Goal: Book appointment/travel/reservation

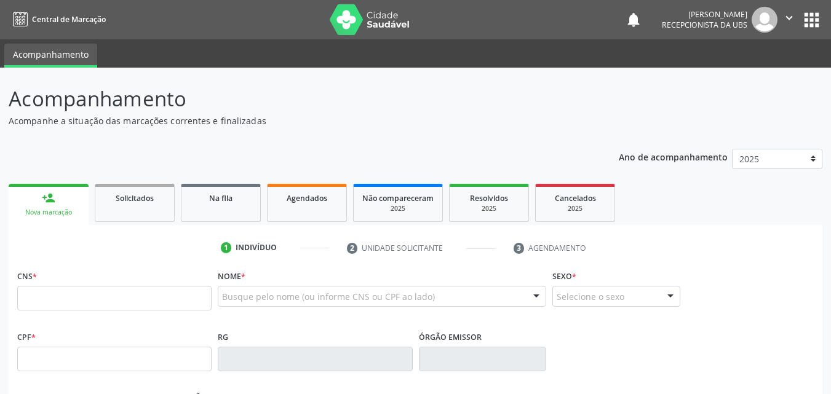
click at [172, 294] on input "text" at bounding box center [114, 298] width 194 height 25
type input "898 0037 3702 3877"
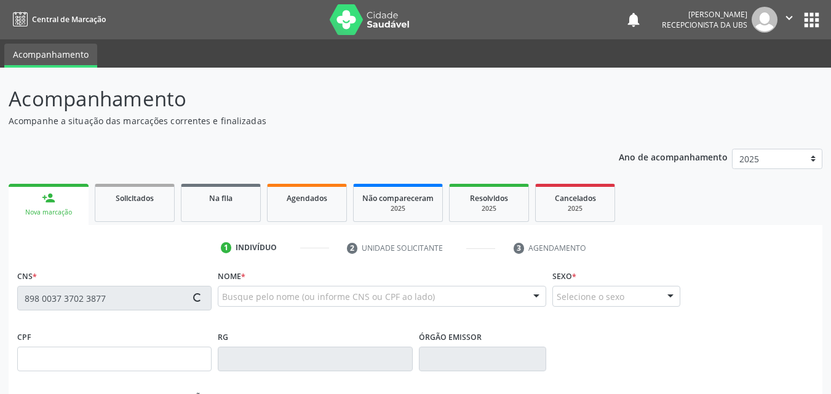
type input "077.193.774-19"
type input "[DATE]"
type input "[PERSON_NAME] [PERSON_NAME]"
type input "[PHONE_NUMBER]"
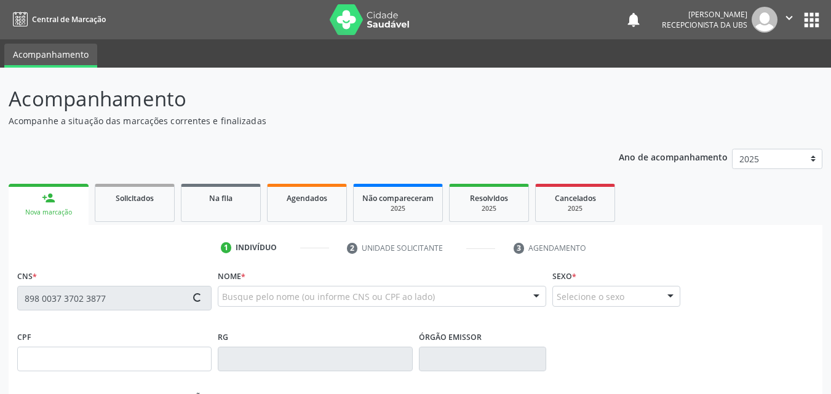
type input "892.165.044-04"
type input "172"
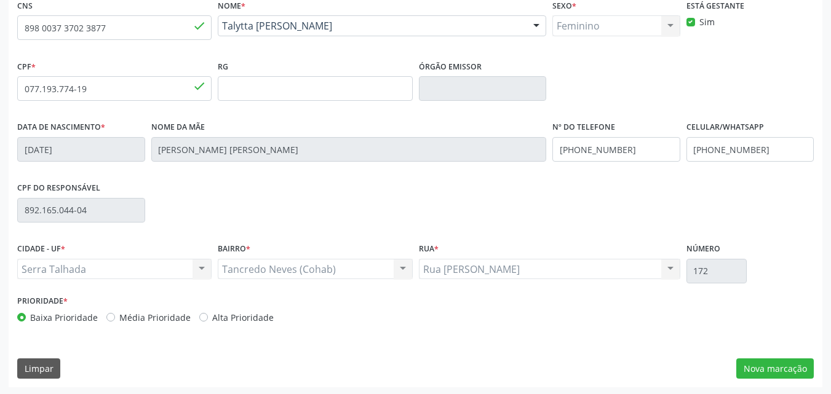
scroll to position [272, 0]
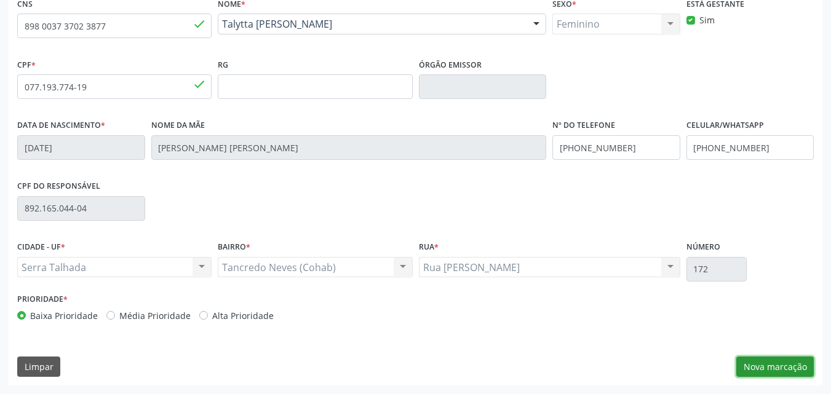
click at [775, 364] on button "Nova marcação" at bounding box center [774, 367] width 77 height 21
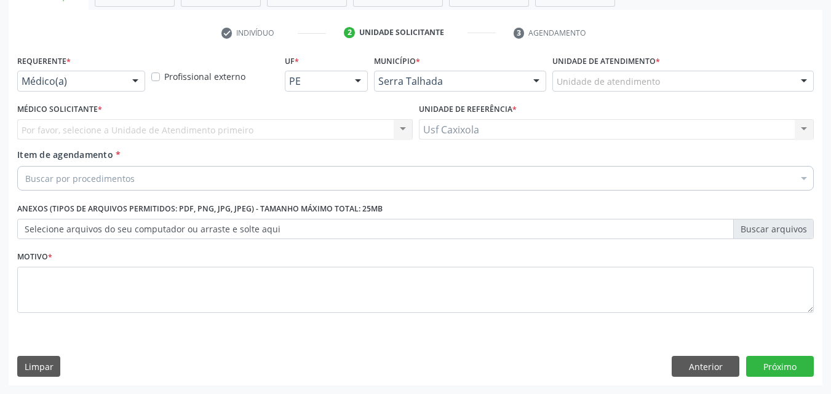
scroll to position [215, 0]
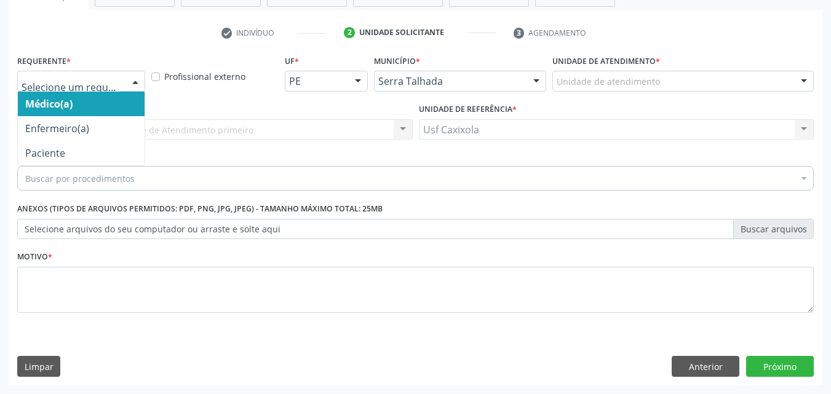
click at [137, 85] on div at bounding box center [135, 81] width 18 height 21
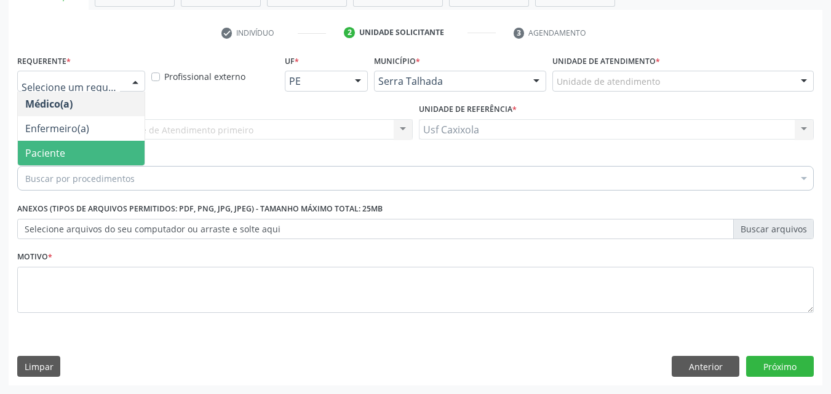
click at [105, 156] on span "Paciente" at bounding box center [81, 153] width 127 height 25
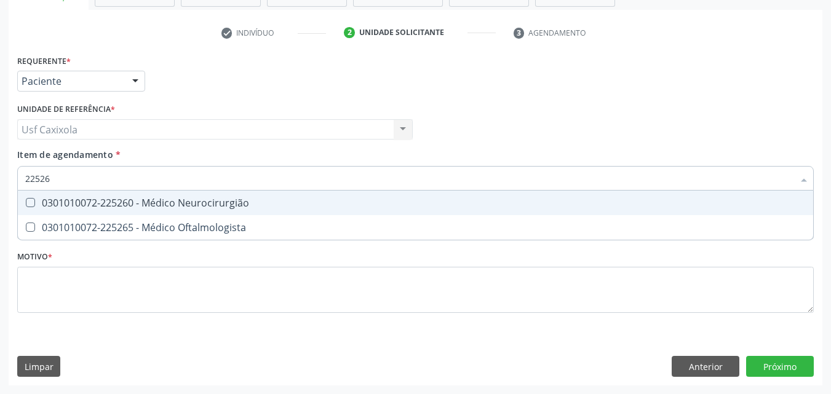
type input "225265"
click at [125, 203] on div "0301010072-225265 - Médico Oftalmologista" at bounding box center [415, 203] width 780 height 10
checkbox Oftalmologista "true"
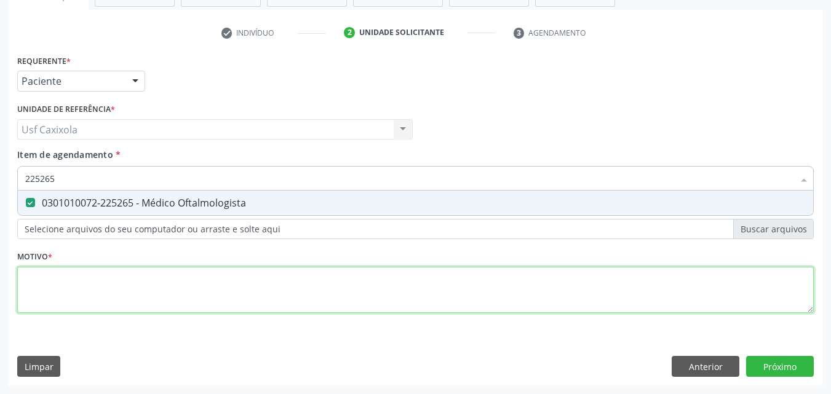
click at [129, 288] on div "Requerente * Paciente Médico(a) Enfermeiro(a) Paciente Nenhum resultado encontr…" at bounding box center [415, 191] width 796 height 279
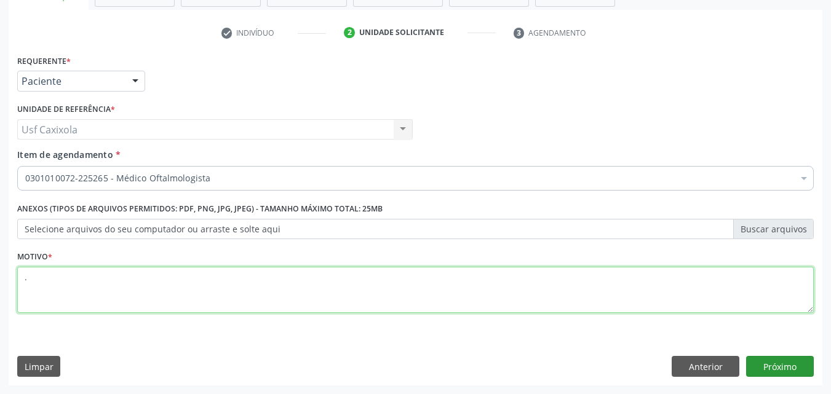
type textarea "."
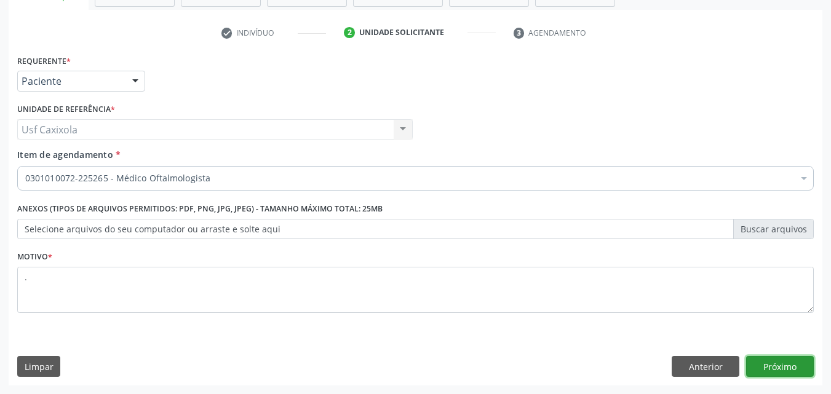
click at [790, 366] on button "Próximo" at bounding box center [780, 366] width 68 height 21
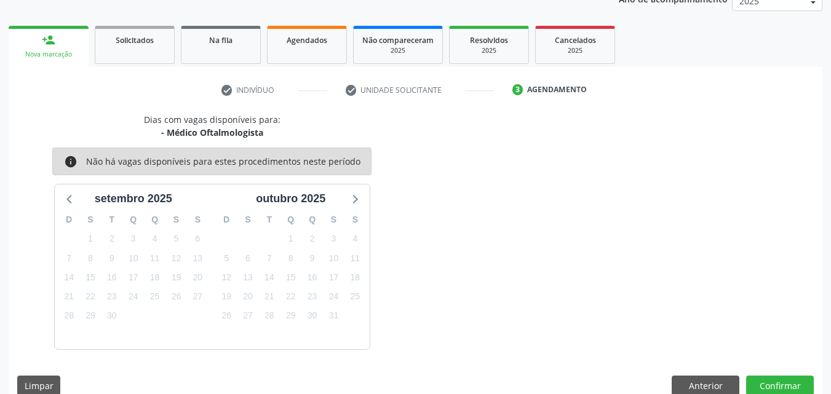
scroll to position [177, 0]
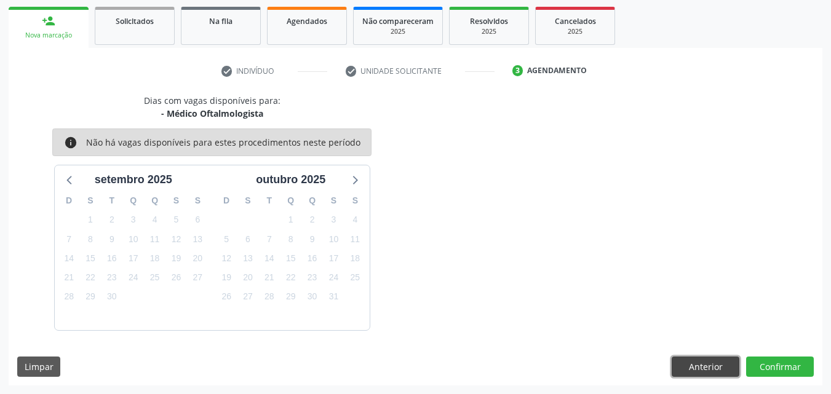
click at [693, 366] on button "Anterior" at bounding box center [706, 367] width 68 height 21
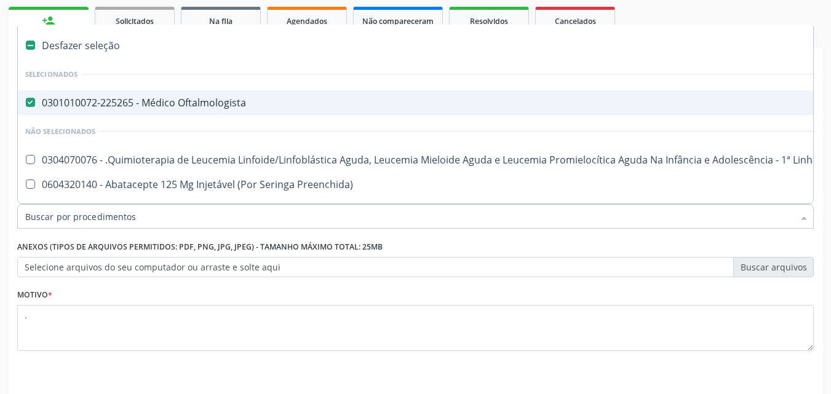
click at [151, 105] on div "0301010072-225265 - Médico Oftalmologista" at bounding box center [503, 103] width 957 height 10
checkbox Oftalmologista "false"
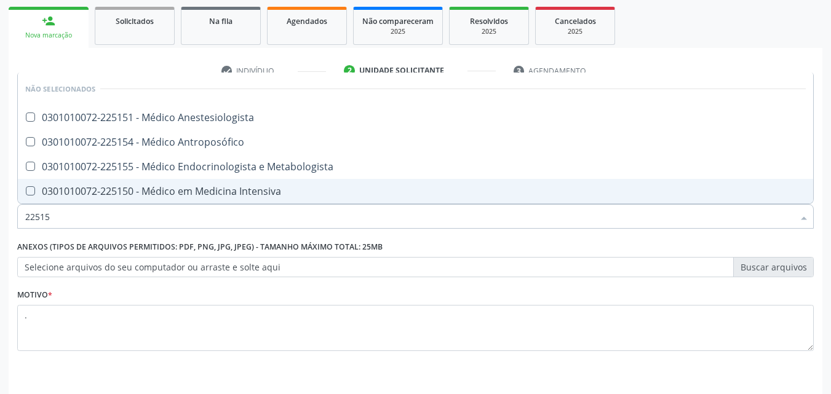
type input "225155"
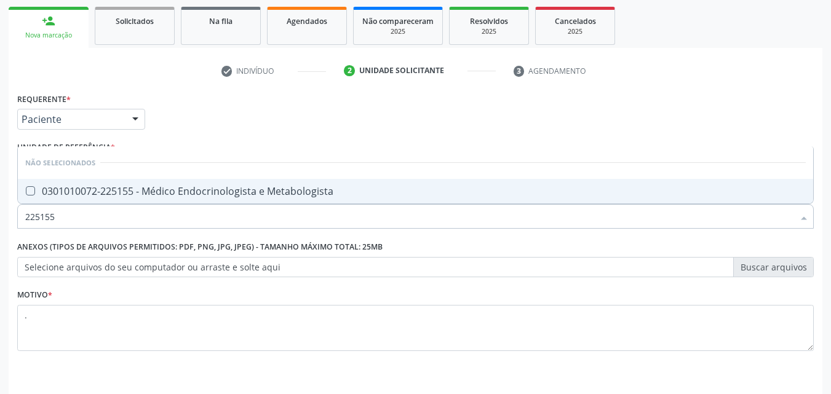
click at [125, 193] on div "0301010072-225155 - Médico Endocrinologista e Metabologista" at bounding box center [415, 191] width 780 height 10
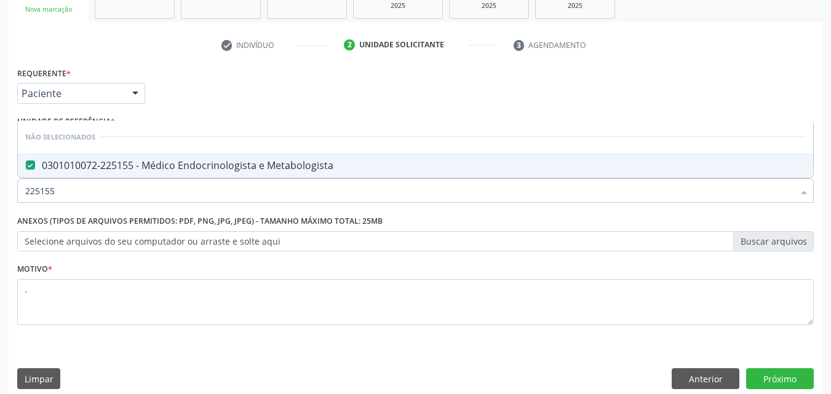
scroll to position [215, 0]
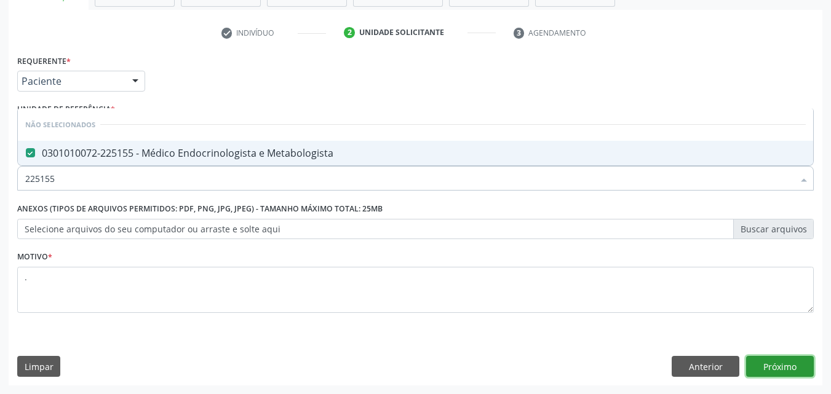
click at [796, 363] on button "Próximo" at bounding box center [780, 366] width 68 height 21
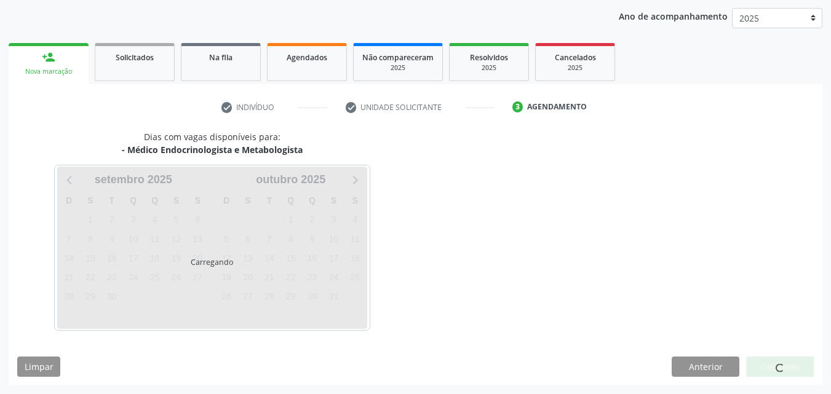
scroll to position [141, 0]
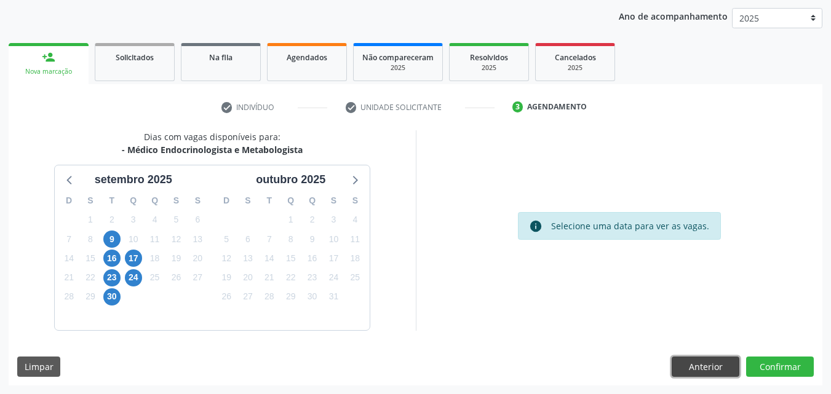
click at [713, 366] on button "Anterior" at bounding box center [706, 367] width 68 height 21
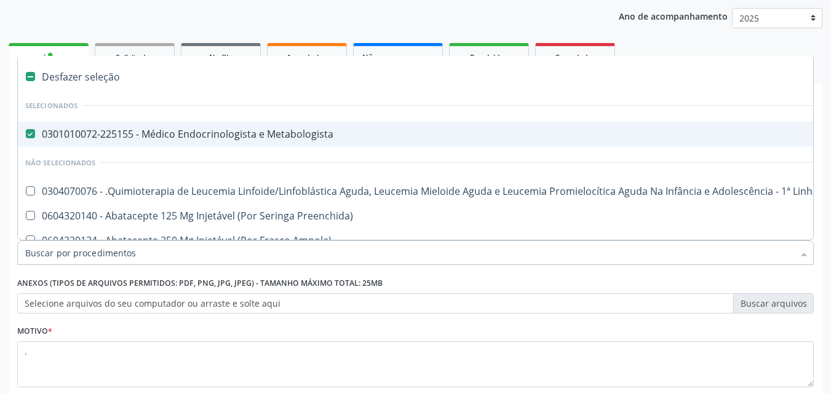
click at [104, 137] on div "0301010072-225155 - Médico Endocrinologista e Metabologista" at bounding box center [503, 134] width 957 height 10
checkbox Metabologista "false"
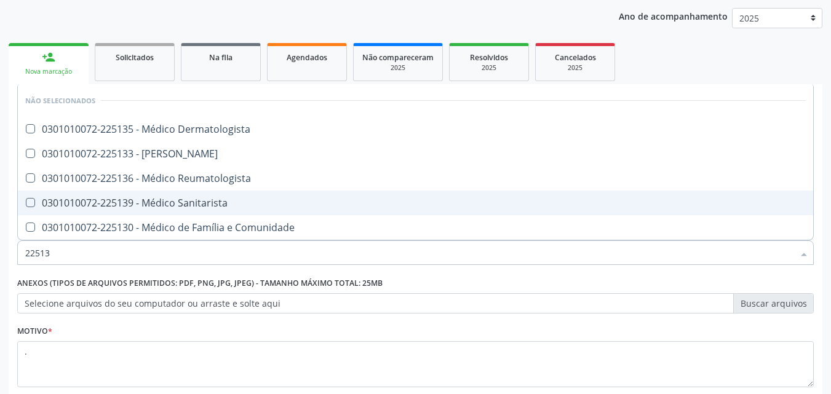
type input "225136"
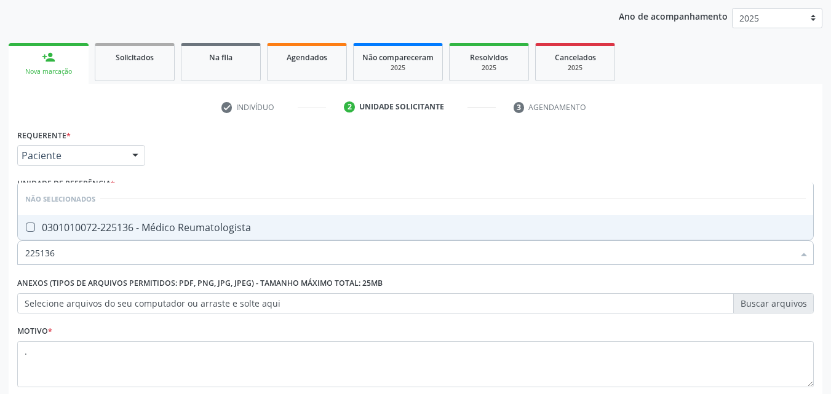
click at [130, 234] on span "0301010072-225136 - Médico Reumatologista" at bounding box center [415, 227] width 795 height 25
checkbox Reumatologista "true"
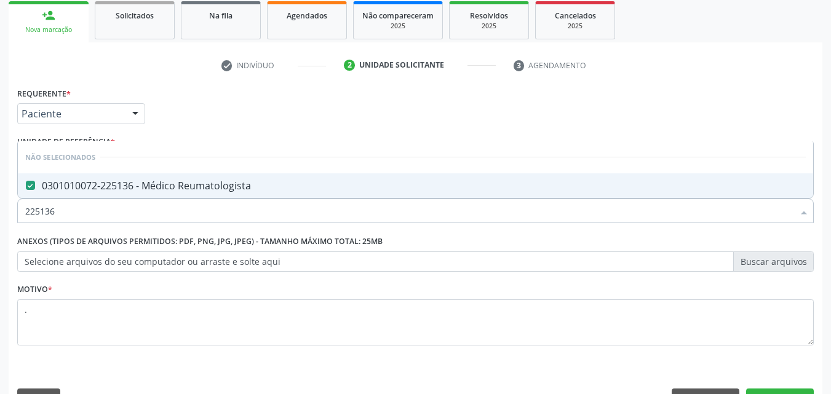
scroll to position [215, 0]
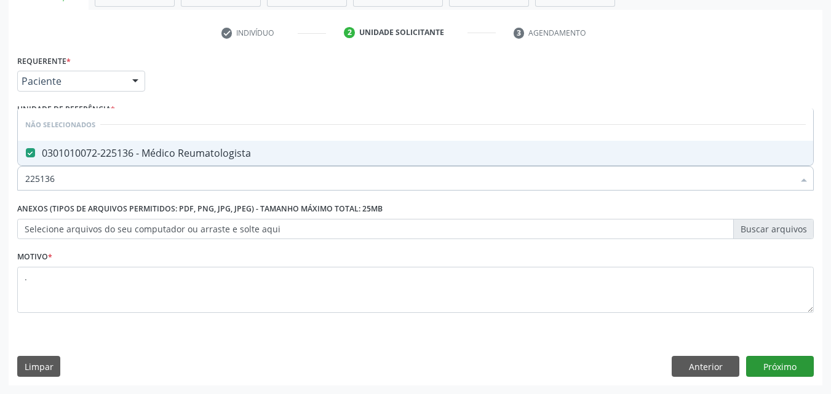
type input "225136"
click at [766, 362] on button "Próximo" at bounding box center [780, 366] width 68 height 21
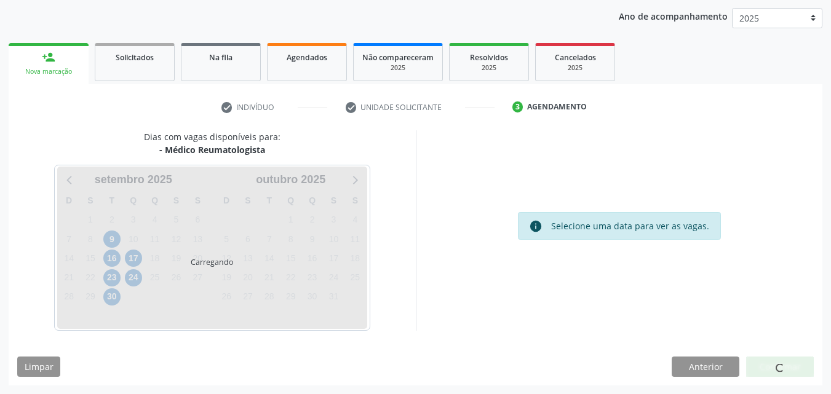
scroll to position [177, 0]
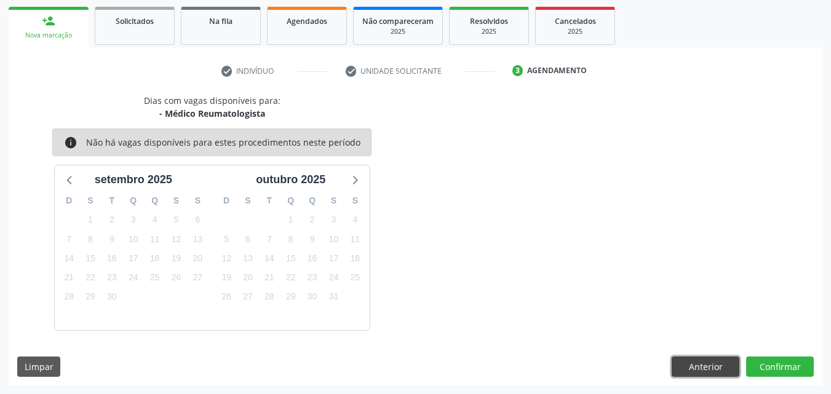
click at [681, 371] on button "Anterior" at bounding box center [706, 367] width 68 height 21
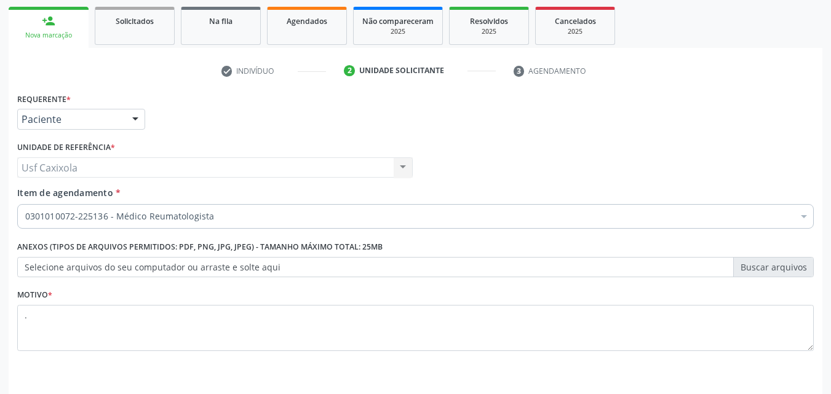
click at [135, 209] on div "0301010072-225136 - Médico Reumatologista" at bounding box center [415, 216] width 796 height 25
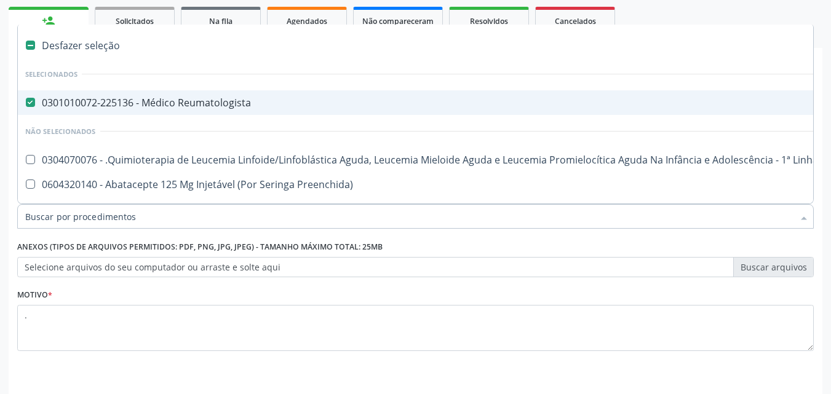
click at [136, 102] on div "0301010072-225136 - Médico Reumatologista" at bounding box center [503, 103] width 957 height 10
checkbox Reumatologista "false"
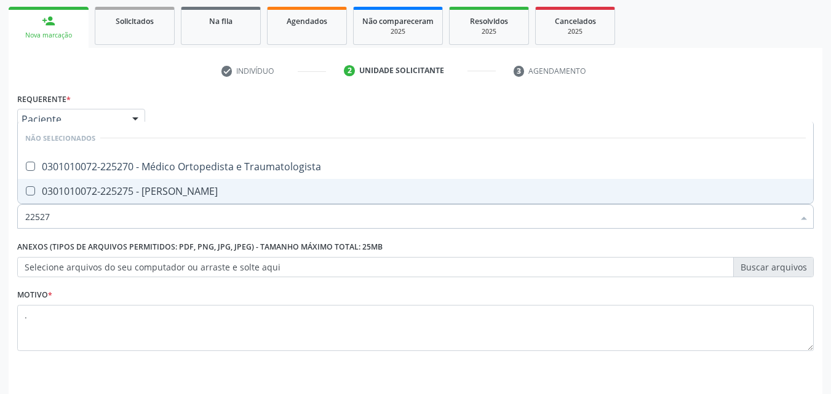
type input "225270"
click at [123, 186] on div "0301010072-225270 - Médico Ortopedista e Traumatologista" at bounding box center [415, 191] width 780 height 10
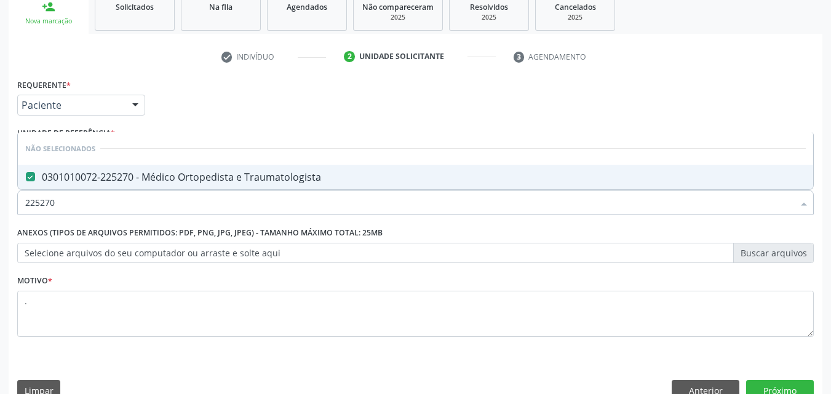
scroll to position [215, 0]
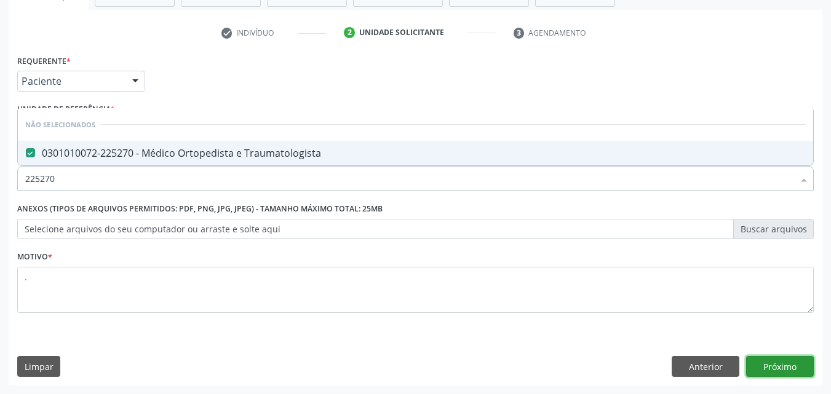
click at [772, 365] on button "Próximo" at bounding box center [780, 366] width 68 height 21
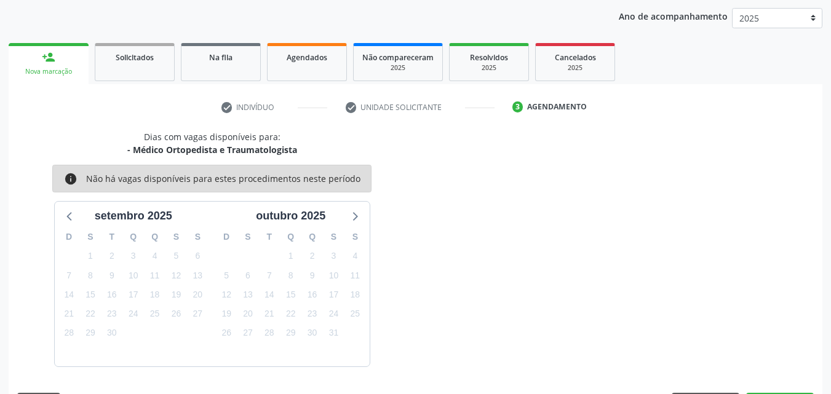
scroll to position [177, 0]
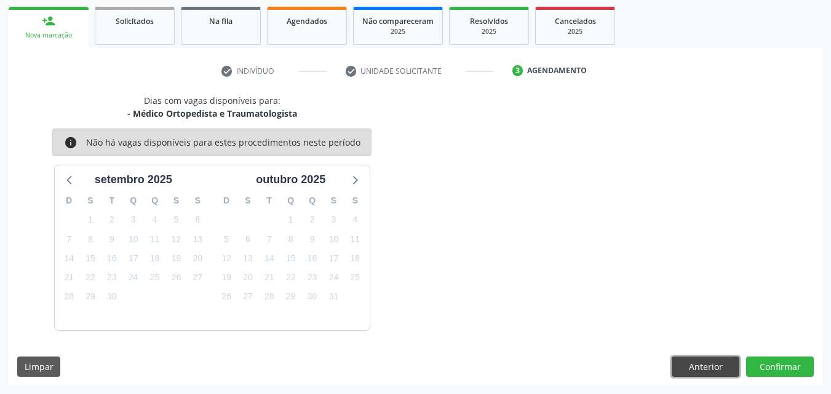
click at [686, 364] on button "Anterior" at bounding box center [706, 367] width 68 height 21
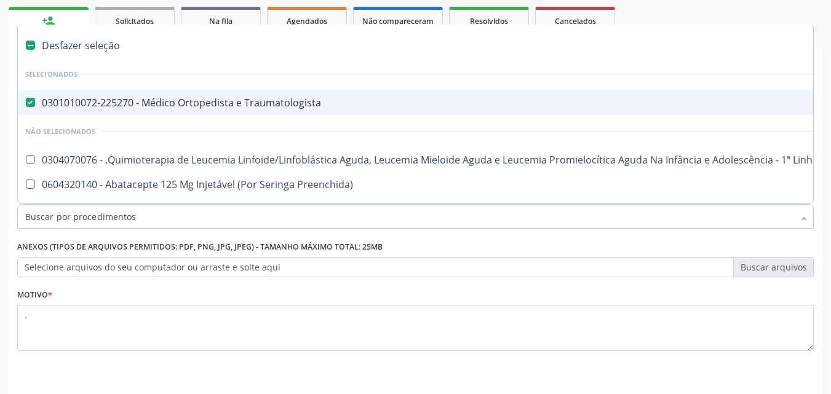
click at [97, 111] on span "0301010072-225270 - Médico Ortopedista e Traumatologista" at bounding box center [504, 102] width 972 height 25
checkbox Traumatologista "false"
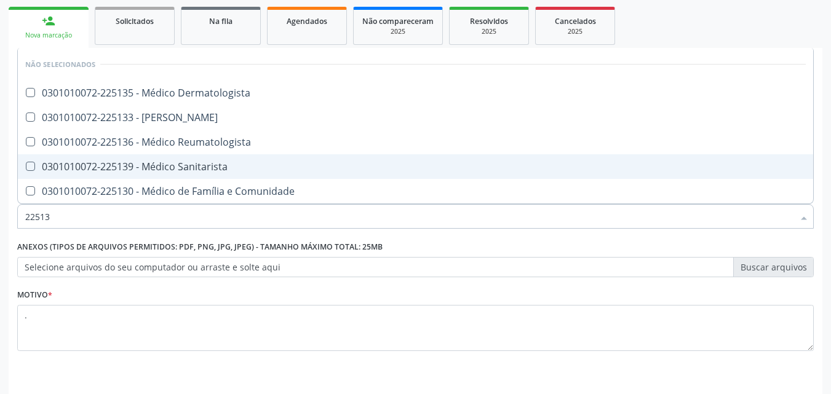
type input "225133"
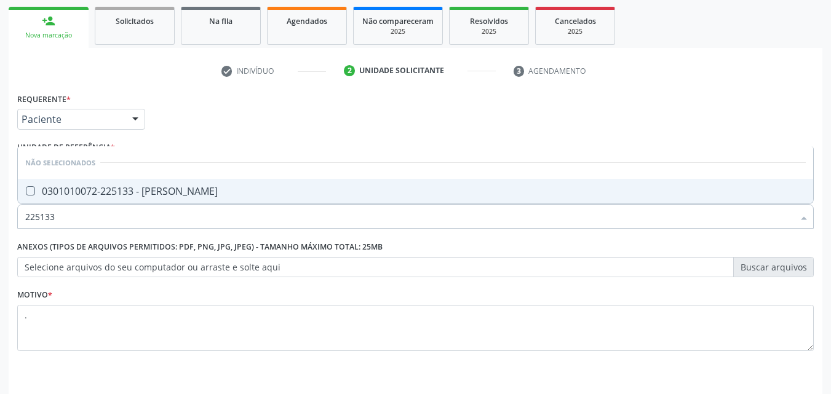
click at [123, 188] on div "0301010072-225133 - [PERSON_NAME]" at bounding box center [415, 191] width 780 height 10
checkbox Psiquiatra "true"
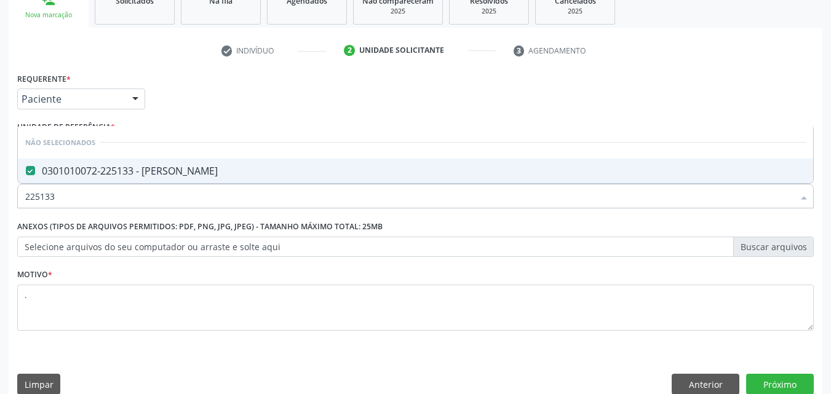
scroll to position [215, 0]
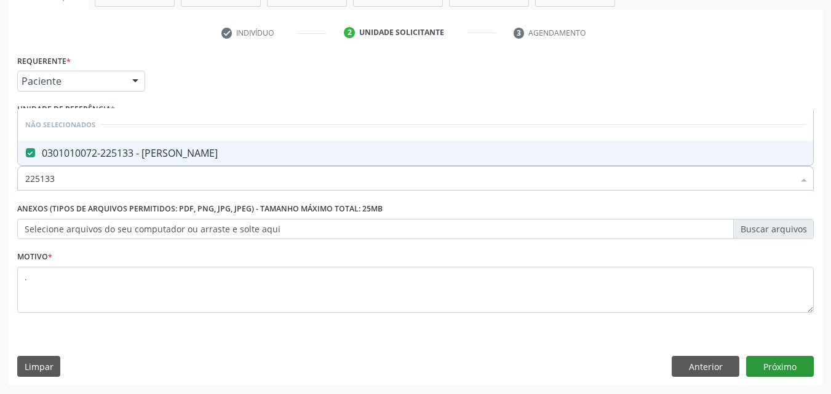
type input "225133"
click at [756, 362] on button "Próximo" at bounding box center [780, 366] width 68 height 21
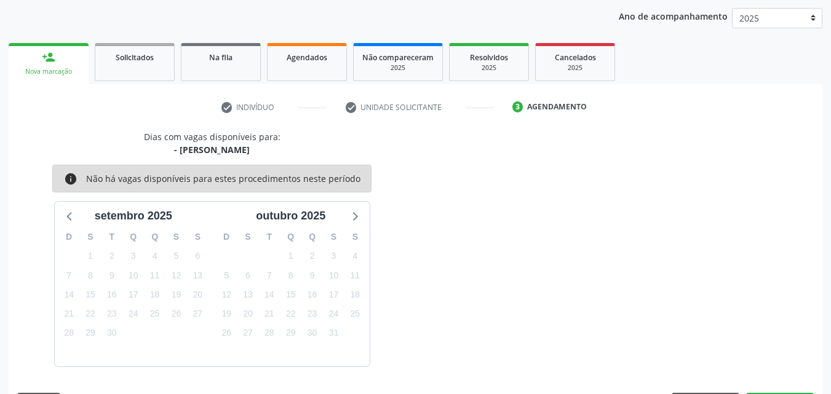
scroll to position [177, 0]
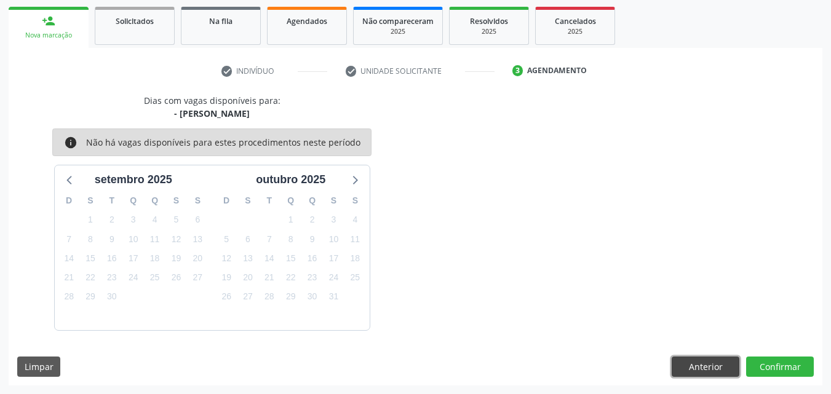
click at [718, 364] on button "Anterior" at bounding box center [706, 367] width 68 height 21
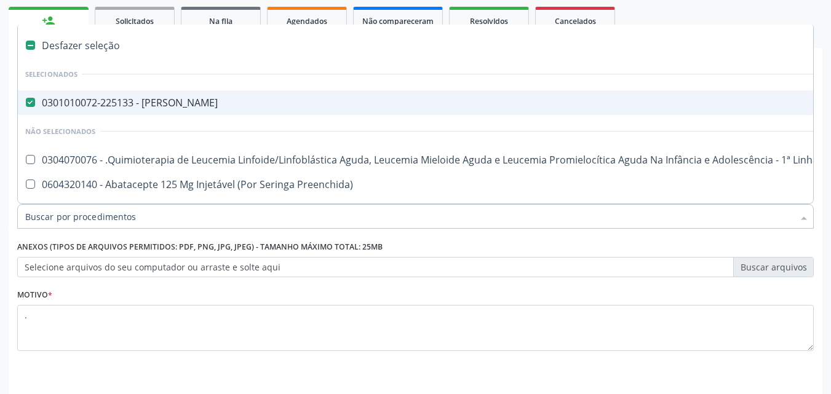
click at [173, 105] on div "0301010072-225133 - [PERSON_NAME]" at bounding box center [503, 103] width 957 height 10
checkbox Psiquiatra "false"
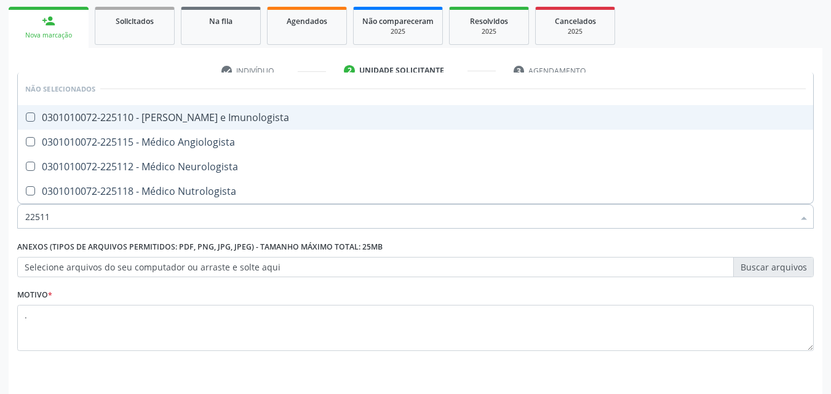
type input "225112"
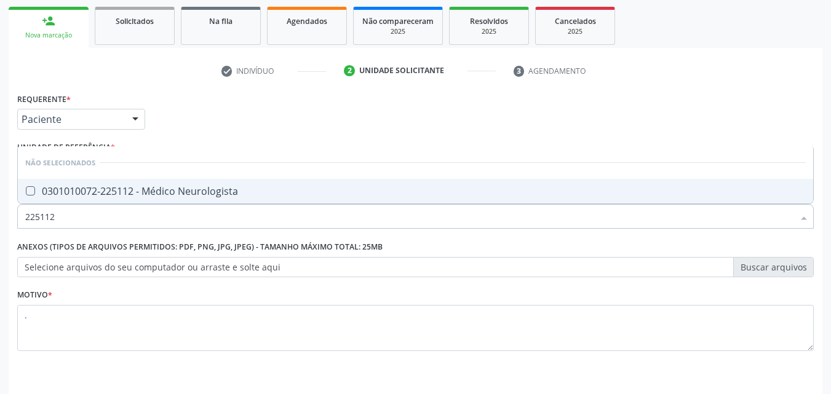
click at [186, 188] on div "0301010072-225112 - Médico Neurologista" at bounding box center [415, 191] width 780 height 10
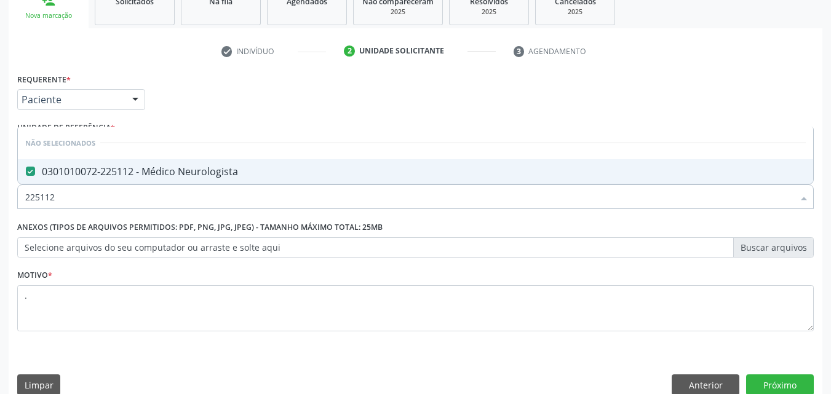
scroll to position [215, 0]
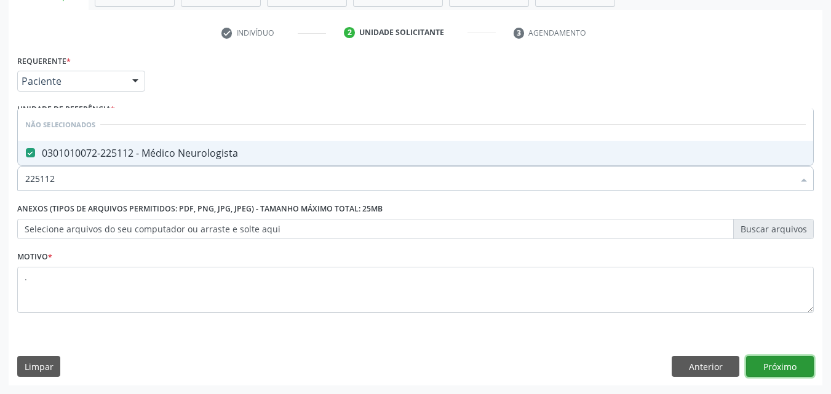
click at [777, 368] on button "Próximo" at bounding box center [780, 366] width 68 height 21
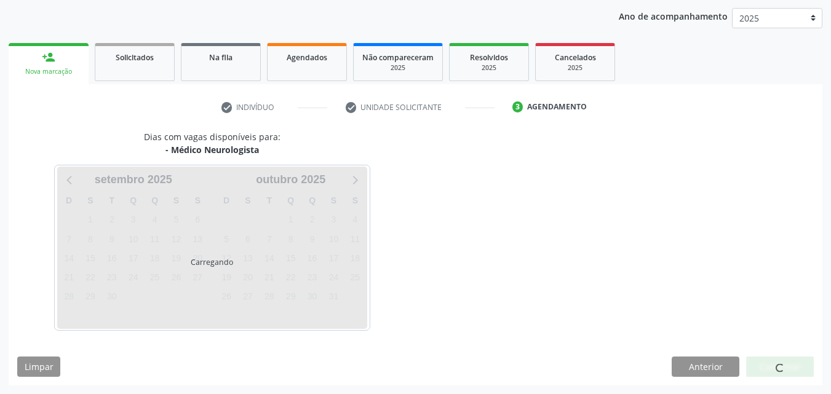
scroll to position [141, 0]
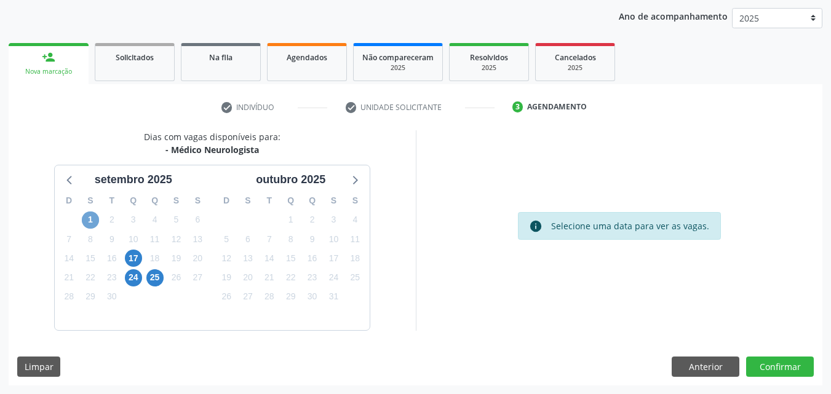
click at [88, 220] on span "1" at bounding box center [90, 220] width 17 height 17
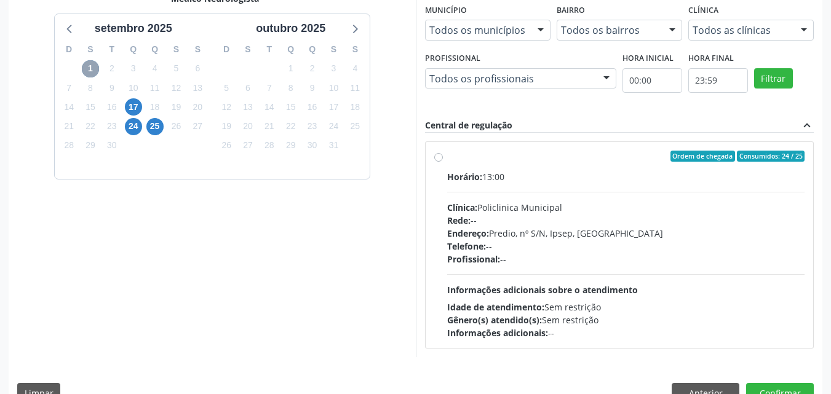
scroll to position [319, 0]
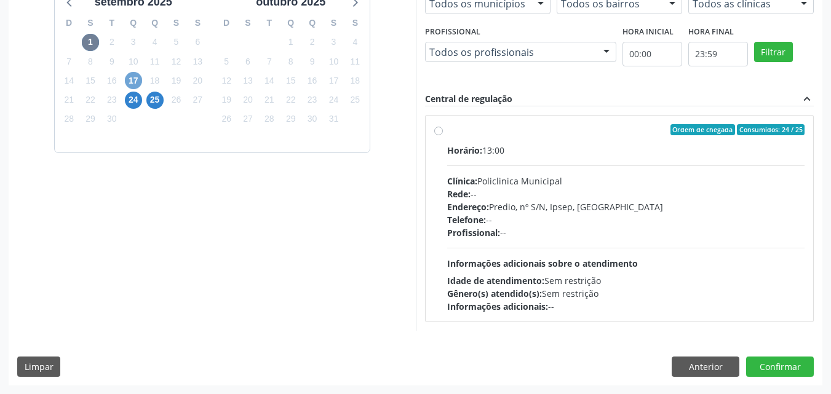
click at [140, 84] on span "17" at bounding box center [133, 80] width 17 height 17
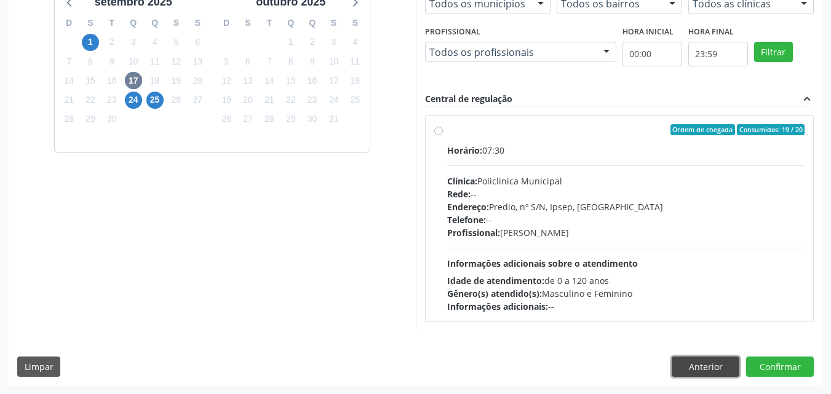
click at [686, 363] on button "Anterior" at bounding box center [706, 367] width 68 height 21
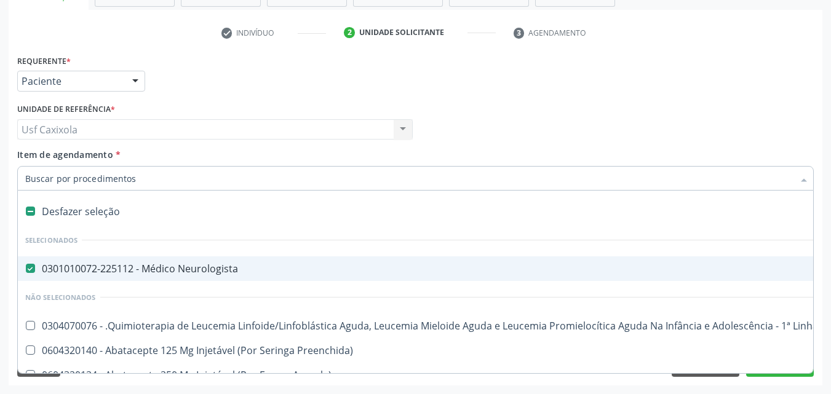
click at [212, 261] on span "0301010072-225112 - Médico Neurologista" at bounding box center [504, 268] width 972 height 25
checkbox Neurologista "false"
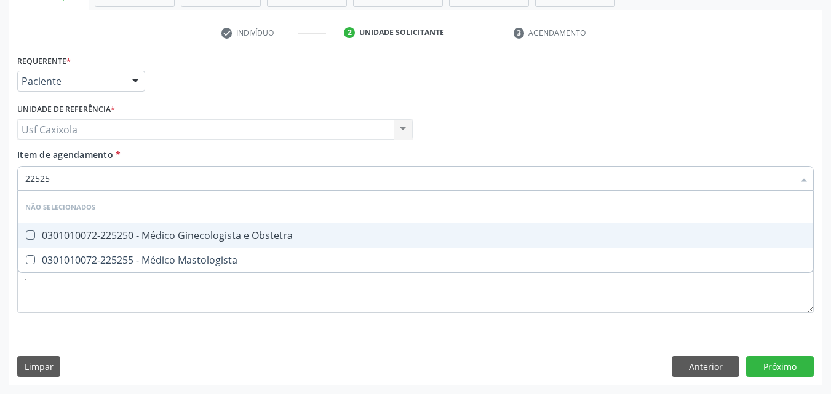
type input "225250"
click at [229, 231] on div "0301010072-225250 - Médico Ginecologista e Obstetra" at bounding box center [415, 236] width 780 height 10
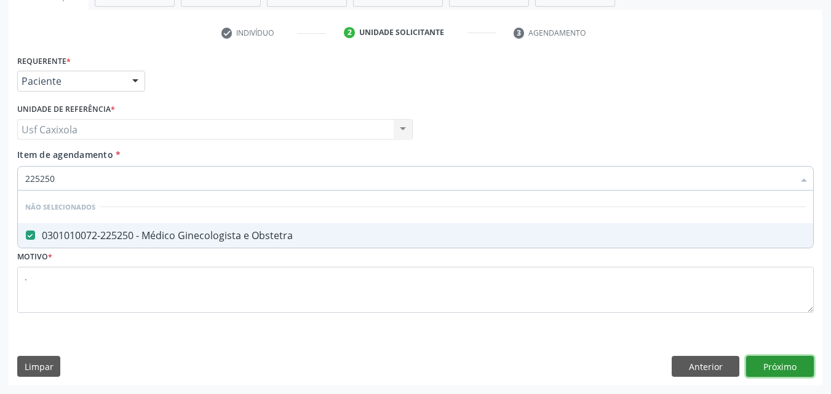
click at [780, 363] on div "Requerente * Paciente Médico(a) Enfermeiro(a) Paciente Nenhum resultado encontr…" at bounding box center [416, 219] width 814 height 334
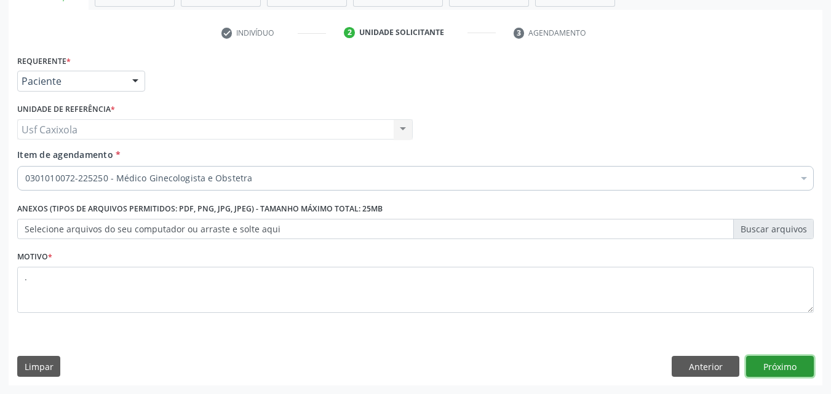
click at [760, 364] on button "Próximo" at bounding box center [780, 366] width 68 height 21
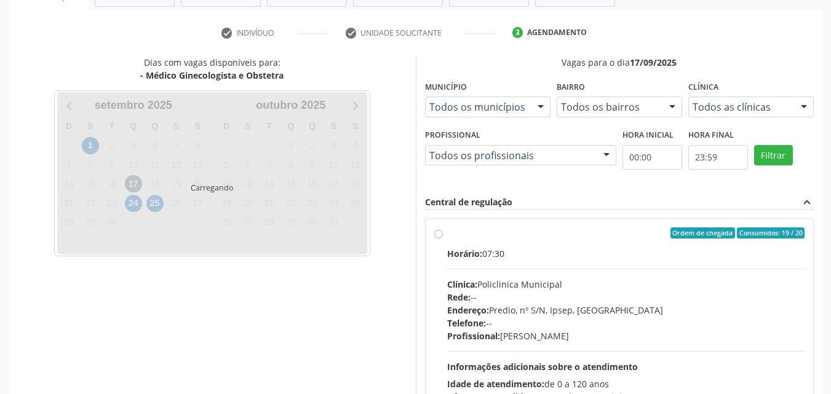
scroll to position [177, 0]
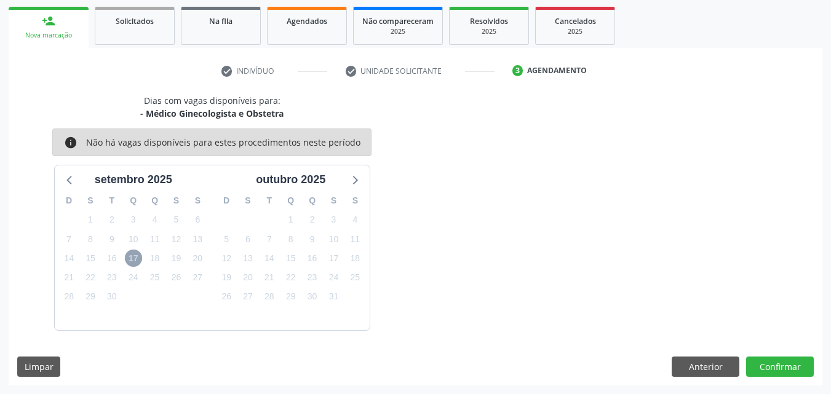
click at [131, 258] on span "17" at bounding box center [133, 258] width 17 height 17
click at [182, 258] on span "19" at bounding box center [175, 258] width 17 height 17
click at [125, 260] on span "17" at bounding box center [133, 258] width 17 height 17
click at [129, 258] on span "17" at bounding box center [133, 258] width 17 height 17
click at [689, 368] on button "Anterior" at bounding box center [706, 367] width 68 height 21
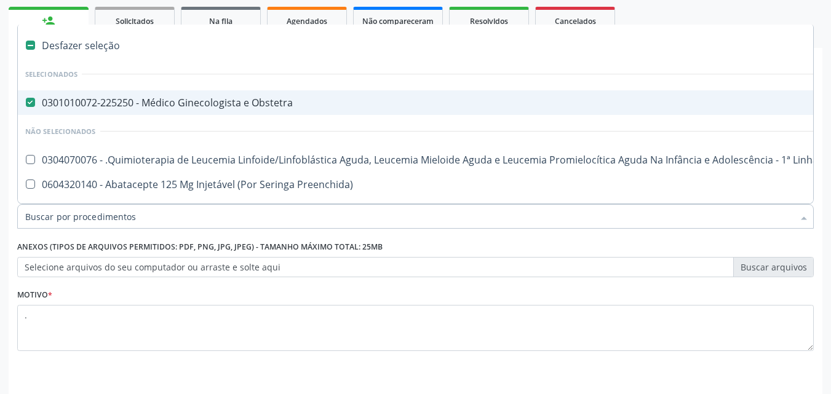
click at [102, 107] on div "0301010072-225250 - Médico Ginecologista e Obstetra" at bounding box center [503, 103] width 957 height 10
checkbox Obstetra "false"
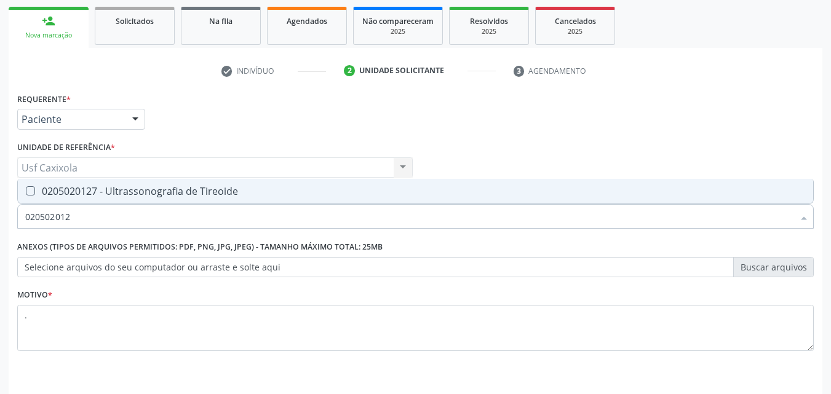
type input "0205020127"
click at [121, 180] on span "0205020127 - Ultrassonografia de Tireoide" at bounding box center [415, 191] width 795 height 25
checkbox Tireoide "true"
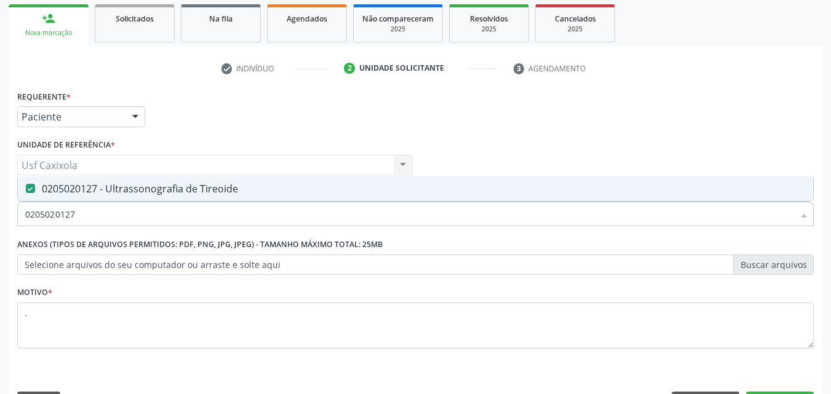
scroll to position [215, 0]
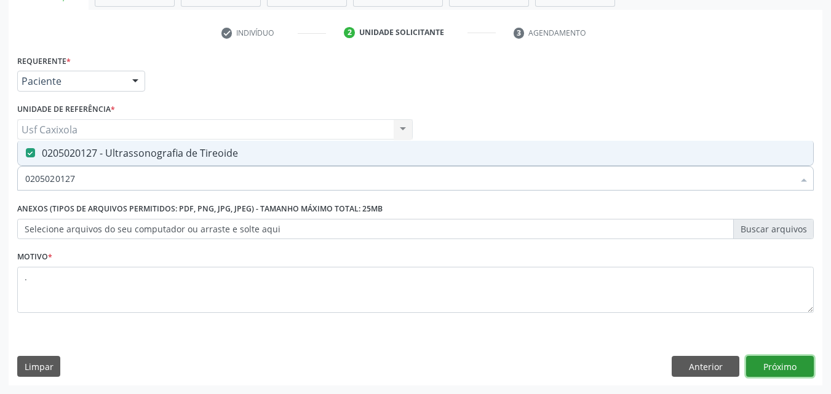
click at [770, 368] on button "Próximo" at bounding box center [780, 366] width 68 height 21
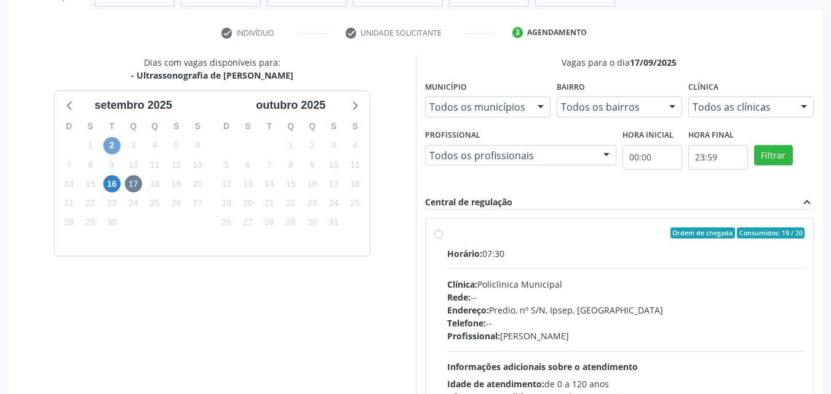
click at [117, 149] on span "2" at bounding box center [111, 145] width 17 height 17
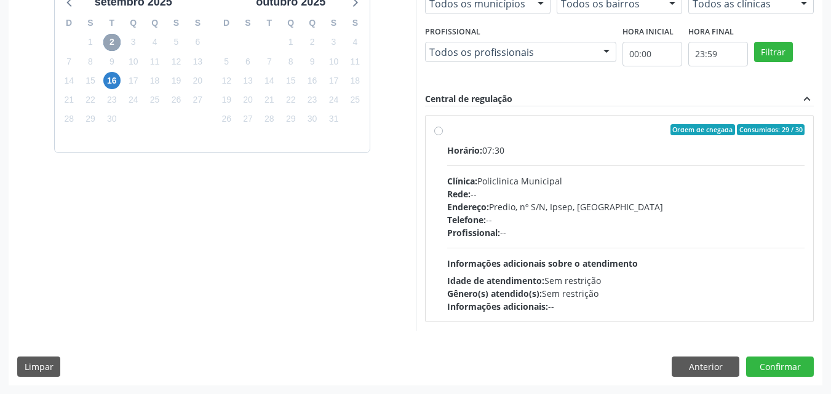
scroll to position [0, 0]
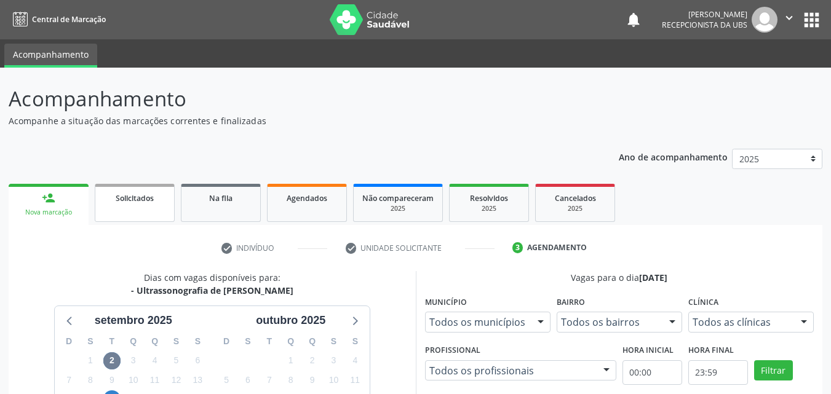
click at [118, 202] on span "Solicitados" at bounding box center [135, 198] width 38 height 10
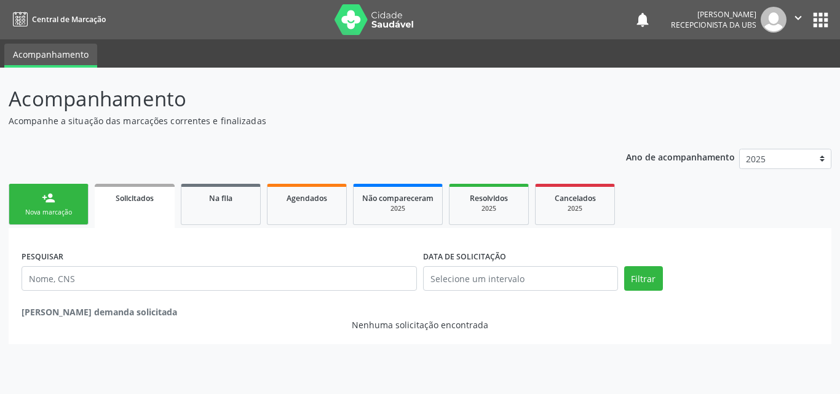
click at [56, 197] on link "person_add Nova marcação" at bounding box center [49, 204] width 80 height 41
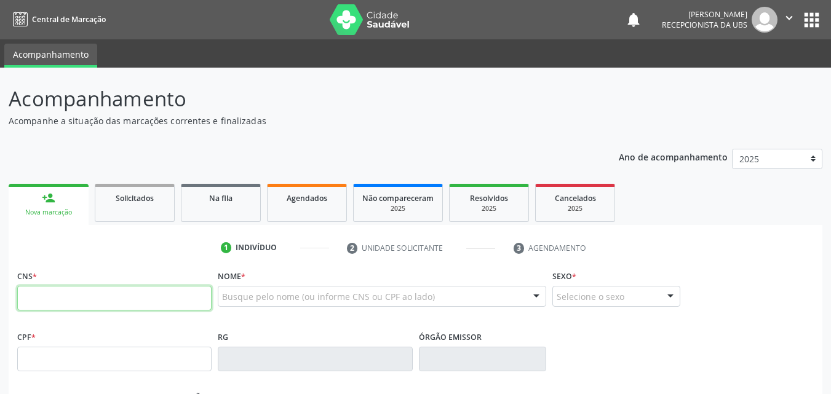
click at [69, 290] on input "text" at bounding box center [114, 298] width 194 height 25
type input "704 5093 5636 4918"
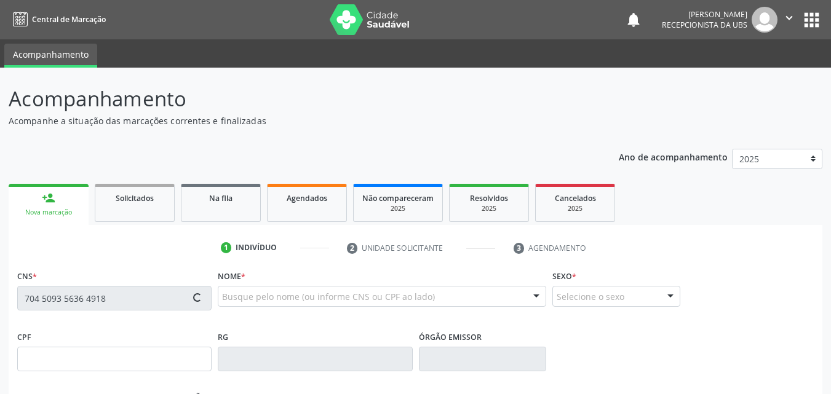
type input "[DATE]"
type input "[PERSON_NAME]"
type input "[PHONE_NUMBER]"
type input "294"
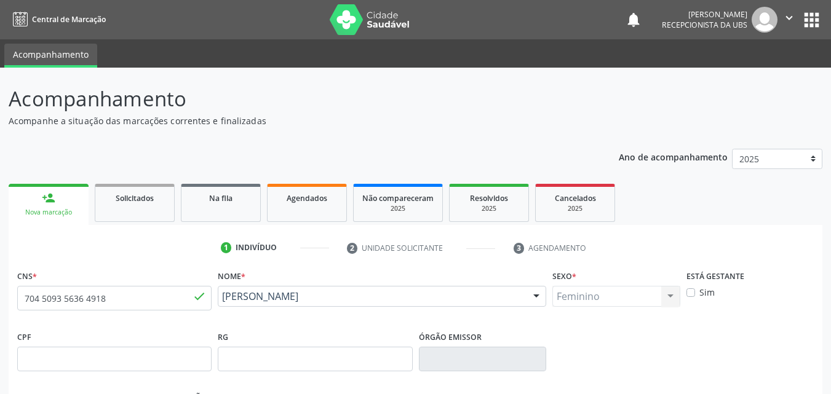
drag, startPoint x: 242, startPoint y: 301, endPoint x: 237, endPoint y: 298, distance: 6.3
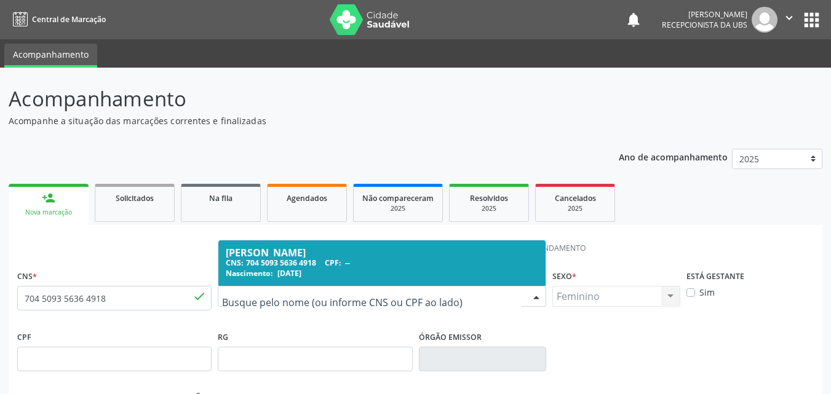
click at [259, 322] on div "Nome * [PERSON_NAME] CNS: 704 5093 5636 4918 CPF: -- Nascimento: [DATE] Nenhum …" at bounding box center [382, 297] width 335 height 61
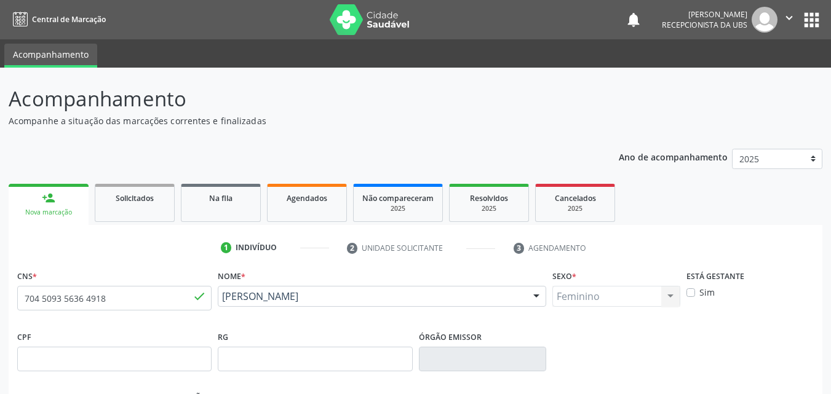
click at [145, 199] on span "Solicitados" at bounding box center [135, 198] width 38 height 10
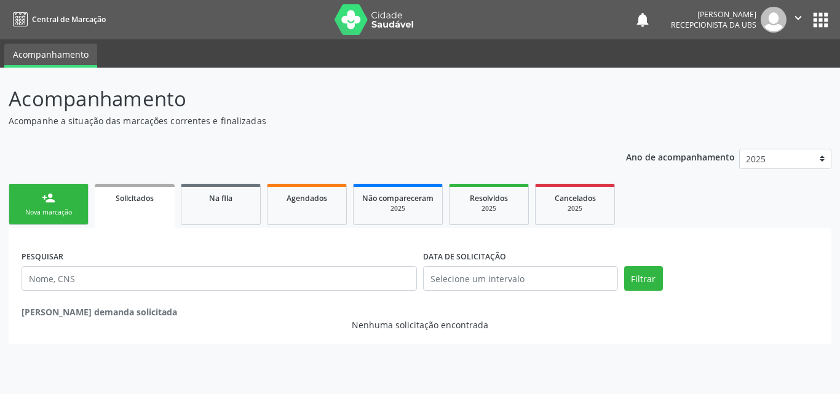
click at [60, 205] on link "person_add Nova marcação" at bounding box center [49, 204] width 80 height 41
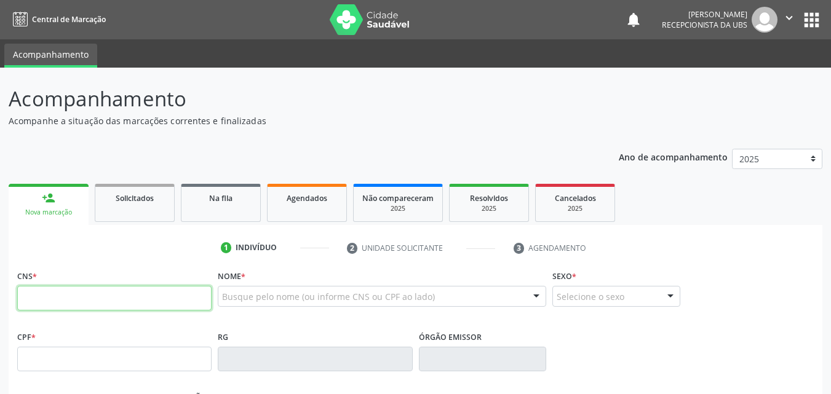
click at [95, 295] on input "text" at bounding box center [114, 298] width 194 height 25
type input "704 8000 6279 2342"
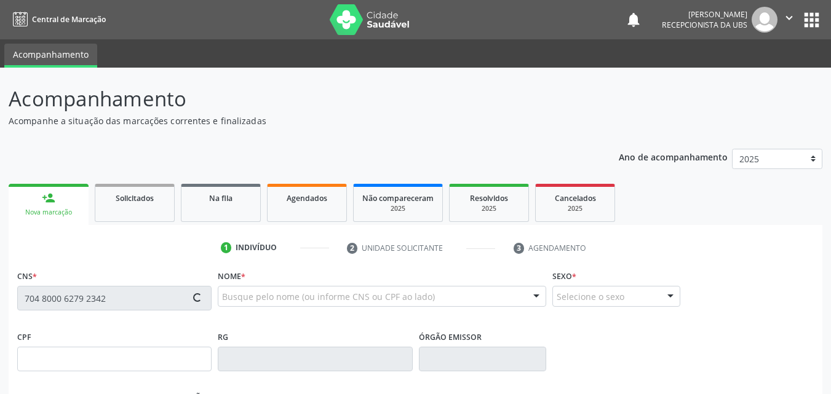
type input "037.186.184-51"
type input "2[DATE]"
type input "[PERSON_NAME]"
type input "[PHONE_NUMBER]"
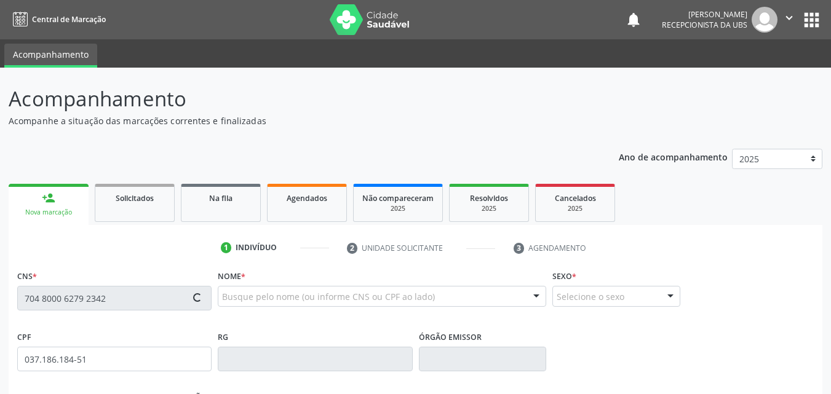
type input "823"
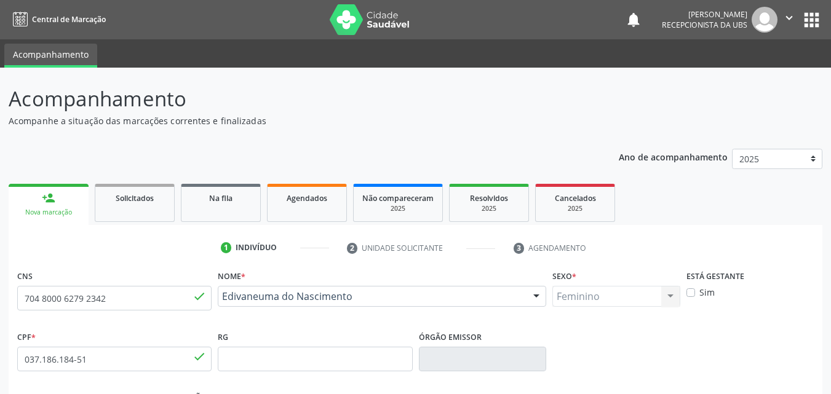
drag, startPoint x: 361, startPoint y: 311, endPoint x: 221, endPoint y: 295, distance: 141.1
click at [221, 295] on div "Edivaneuma do Nascimento Edivaneuma do Nascimento CNS: 704 8000 6279 2342 CPF: …" at bounding box center [382, 301] width 328 height 30
copy span "Edivaneuma do Nascimento"
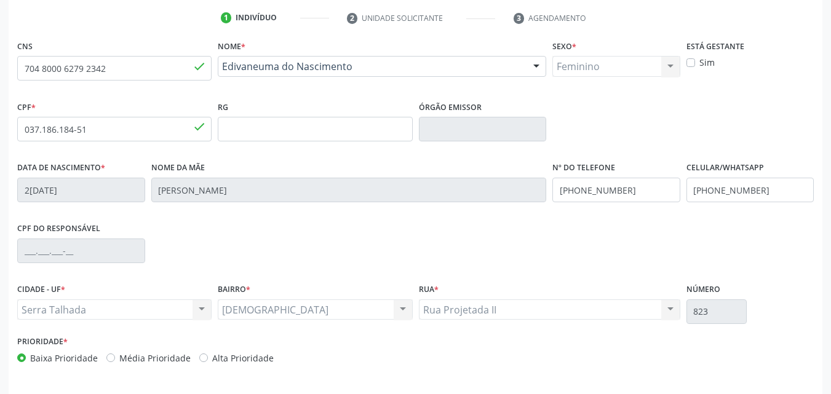
scroll to position [272, 0]
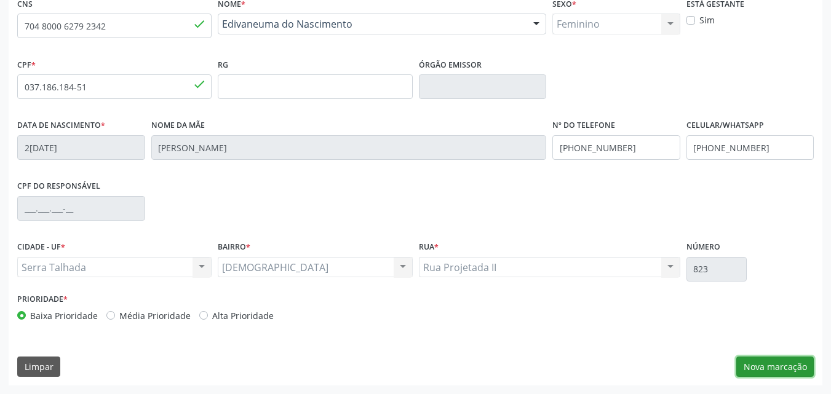
click at [748, 364] on button "Nova marcação" at bounding box center [774, 367] width 77 height 21
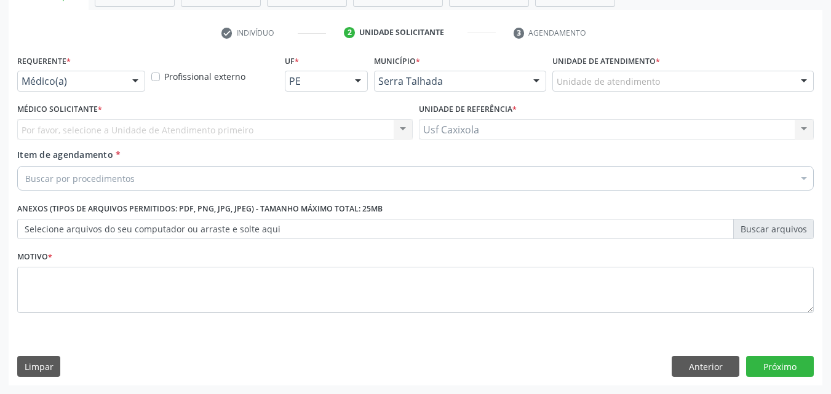
scroll to position [215, 0]
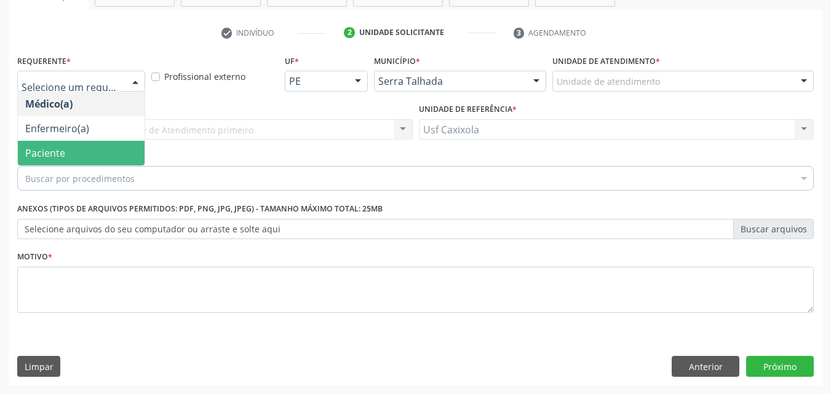
click at [95, 146] on span "Paciente" at bounding box center [81, 153] width 127 height 25
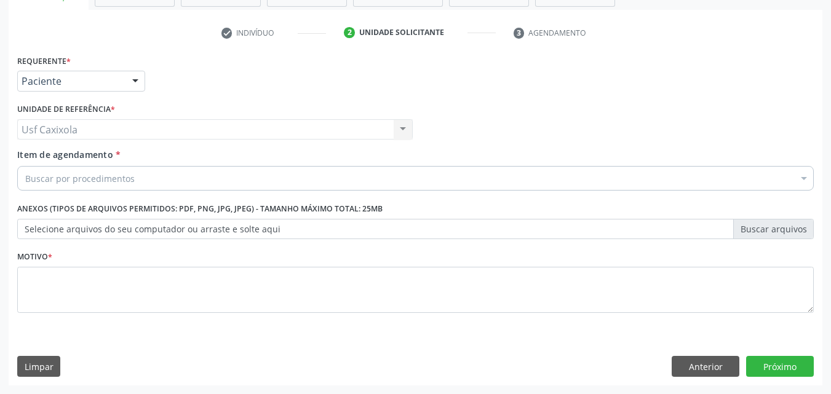
click at [93, 186] on div "Buscar por procedimentos" at bounding box center [415, 178] width 796 height 25
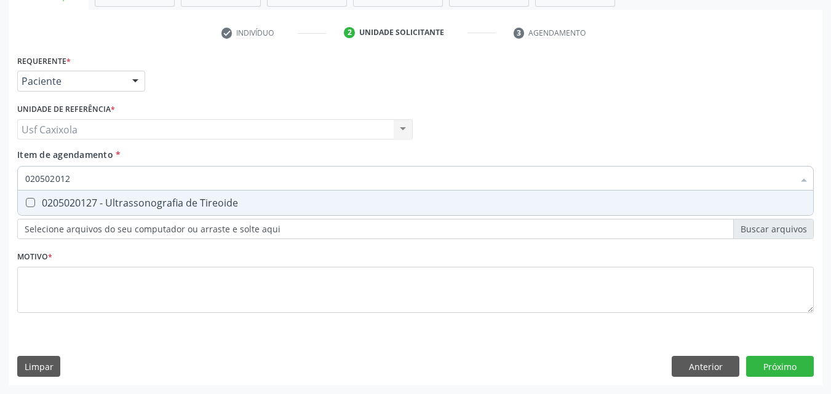
type input "0205020127"
click at [98, 202] on div "0205020127 - Ultrassonografia de Tireoide" at bounding box center [415, 203] width 780 height 10
checkbox Tireoide "true"
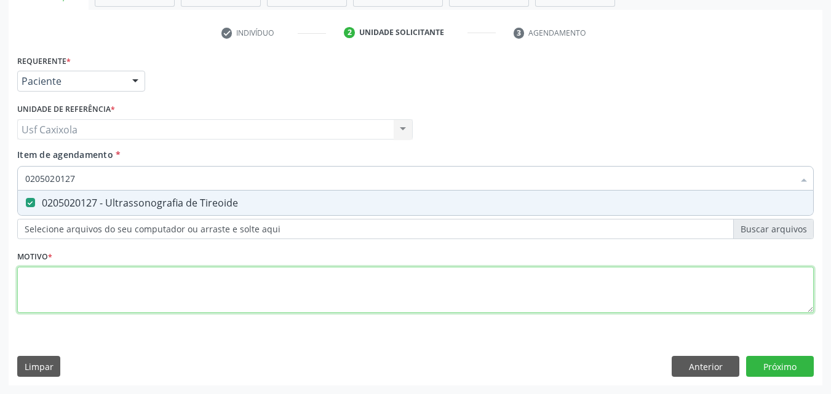
click at [100, 279] on div "Requerente * Paciente Médico(a) Enfermeiro(a) Paciente Nenhum resultado encontr…" at bounding box center [415, 191] width 796 height 279
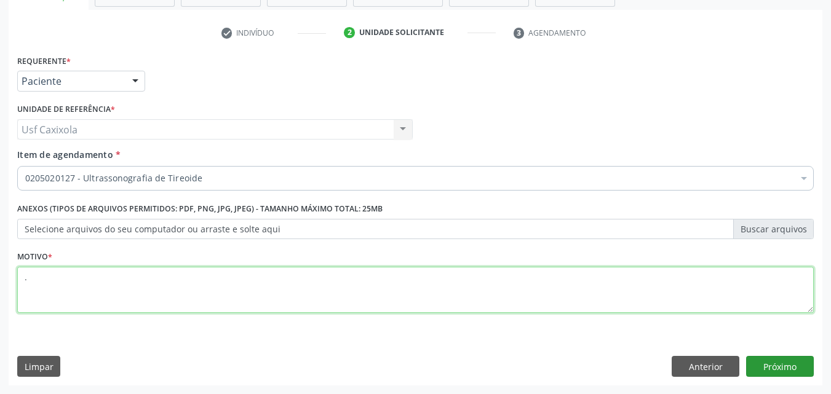
type textarea "."
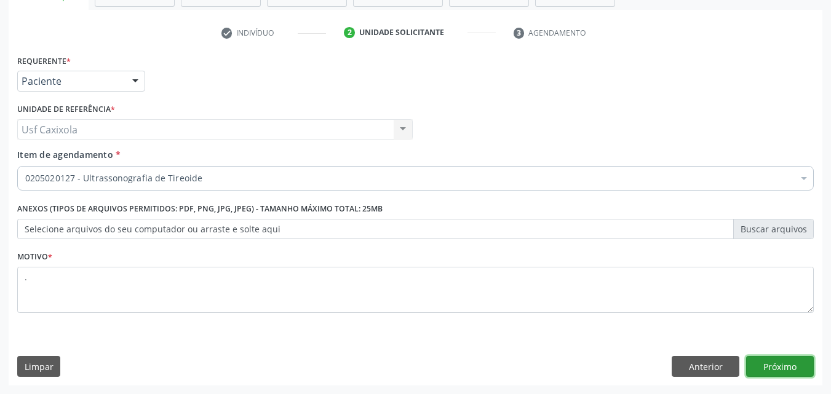
click at [782, 367] on button "Próximo" at bounding box center [780, 366] width 68 height 21
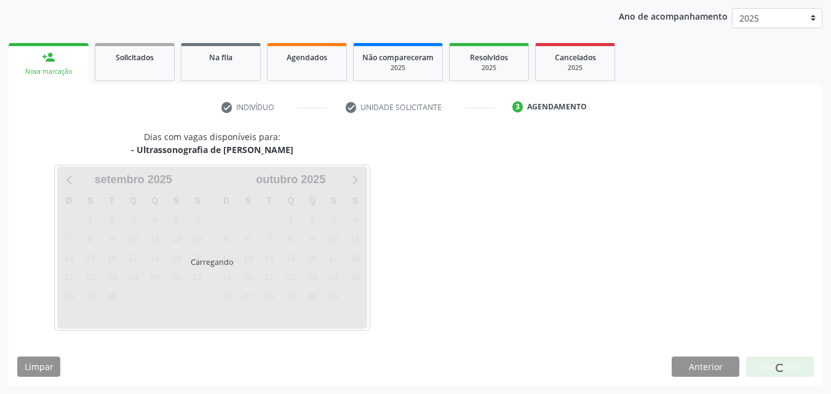
scroll to position [141, 0]
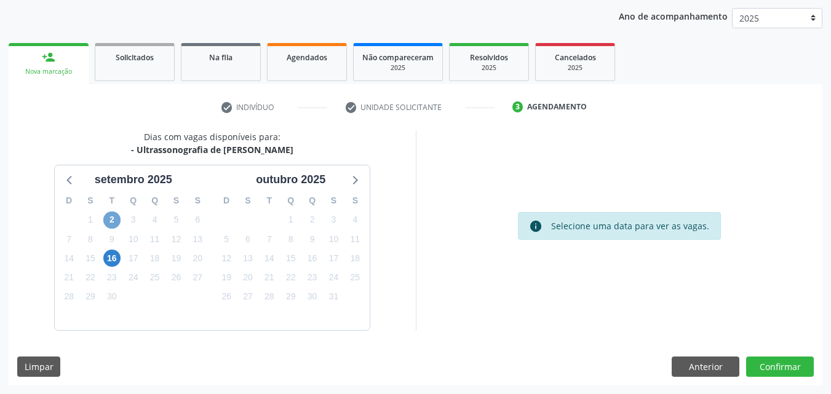
click at [113, 220] on span "2" at bounding box center [111, 220] width 17 height 17
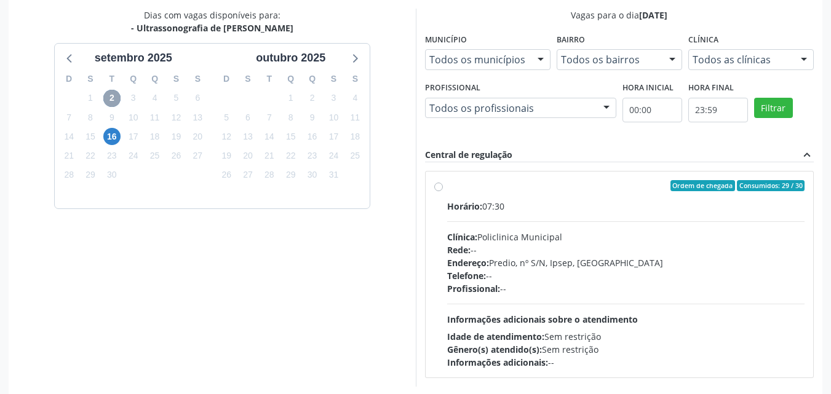
scroll to position [264, 0]
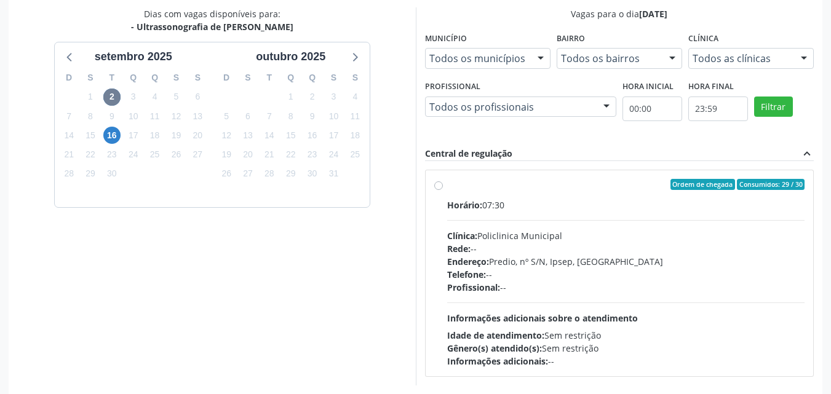
click at [447, 195] on label "Ordem de chegada Consumidos: 29 / 30 Horário: 07:30 Clínica: Policlinica Munici…" at bounding box center [626, 273] width 358 height 189
click at [443, 190] on input "Ordem de chegada Consumidos: 29 / 30 Horário: 07:30 Clínica: Policlinica Munici…" at bounding box center [438, 184] width 9 height 11
radio input "true"
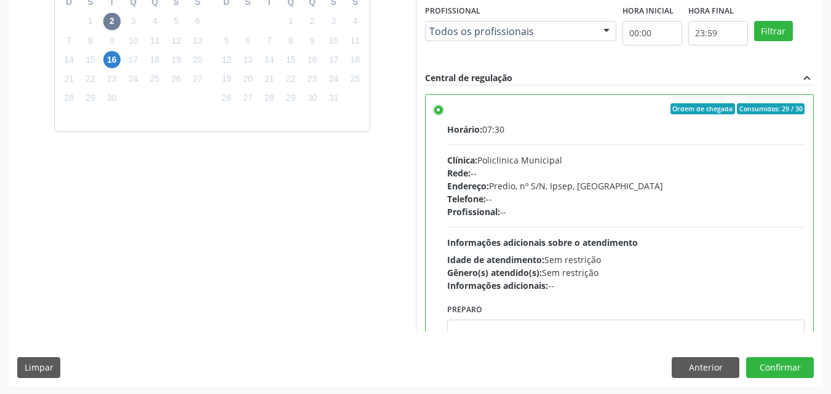
scroll to position [341, 0]
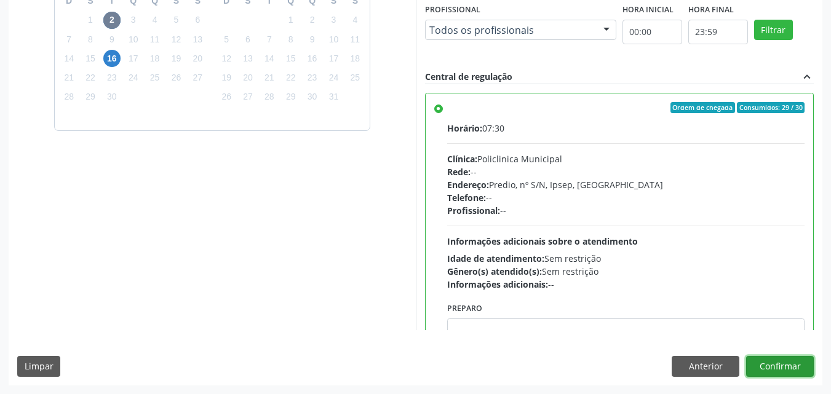
click at [791, 363] on button "Confirmar" at bounding box center [780, 366] width 68 height 21
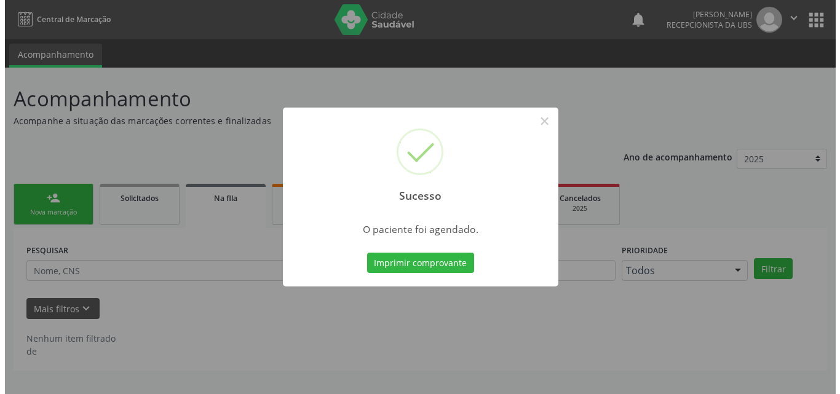
scroll to position [0, 0]
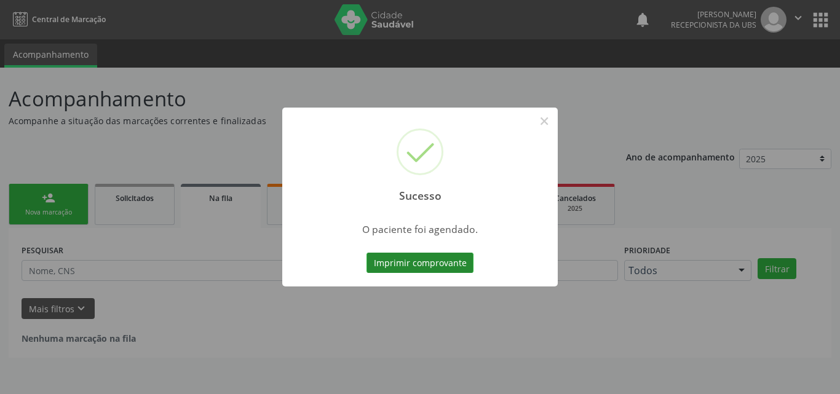
click at [397, 264] on button "Imprimir comprovante" at bounding box center [420, 263] width 107 height 21
